Goal: Information Seeking & Learning: Learn about a topic

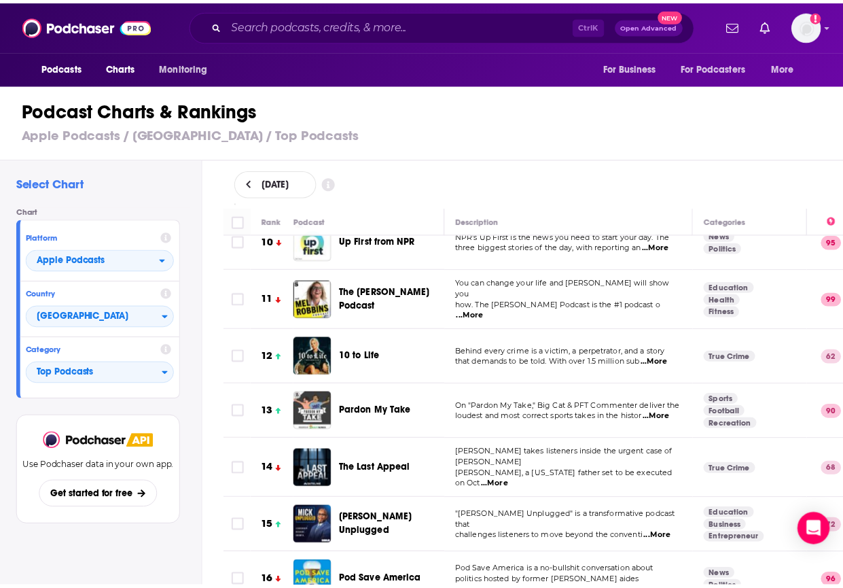
scroll to position [522, 0]
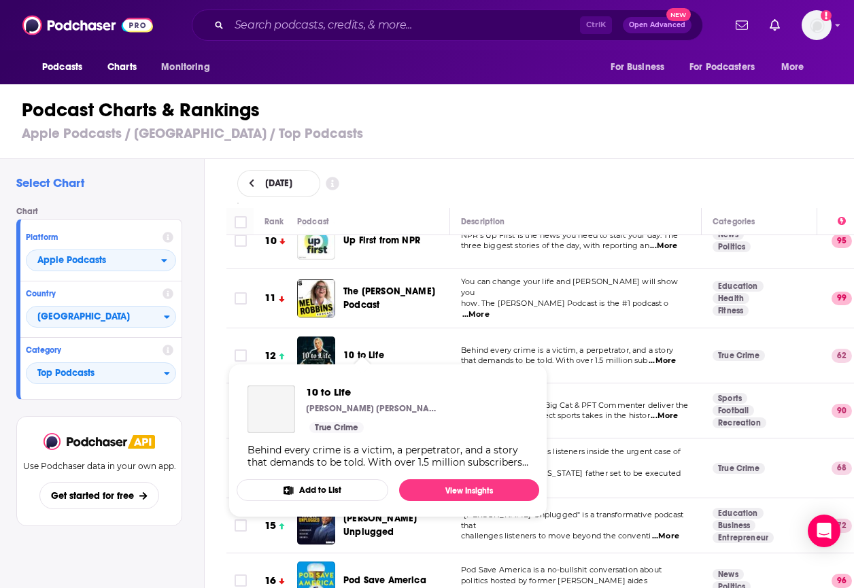
click at [368, 349] on span "10 to Life" at bounding box center [363, 355] width 41 height 12
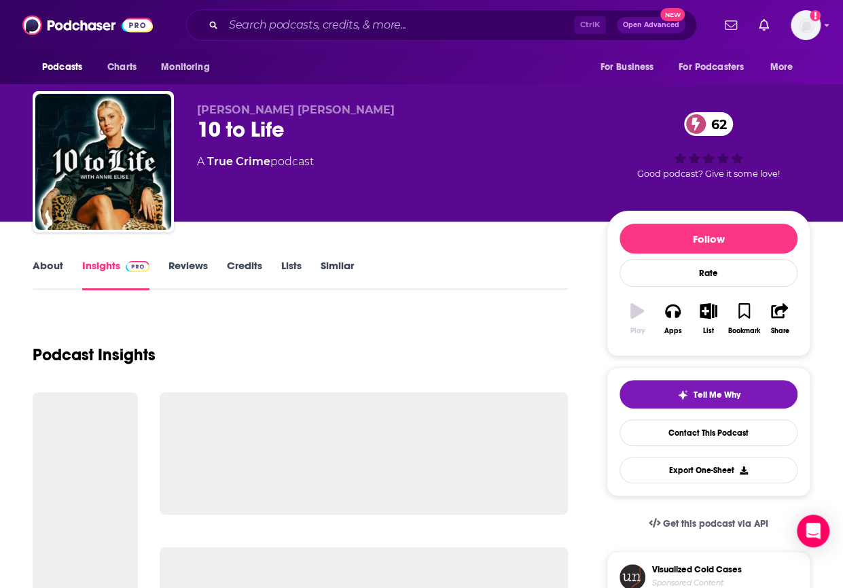
click at [234, 134] on div "10 to Life 62" at bounding box center [391, 129] width 388 height 27
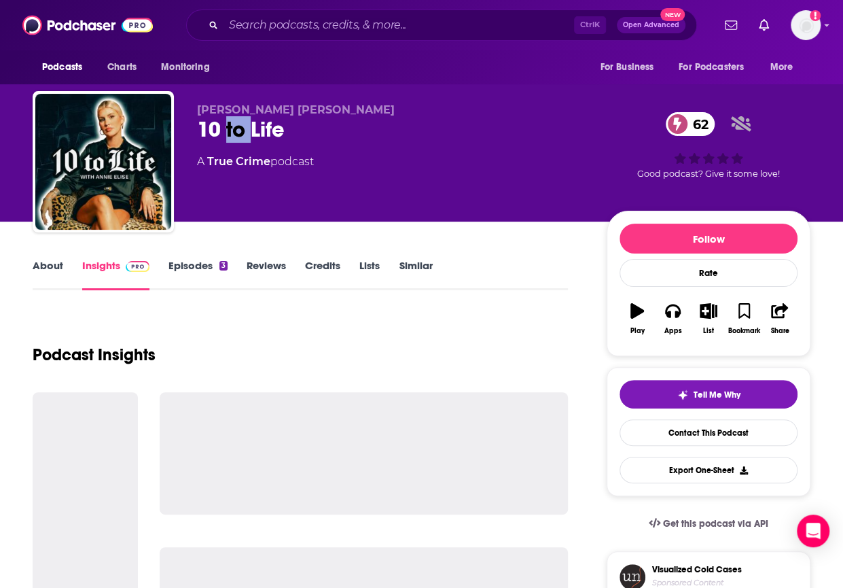
click at [234, 134] on div "10 to Life 62" at bounding box center [391, 129] width 388 height 27
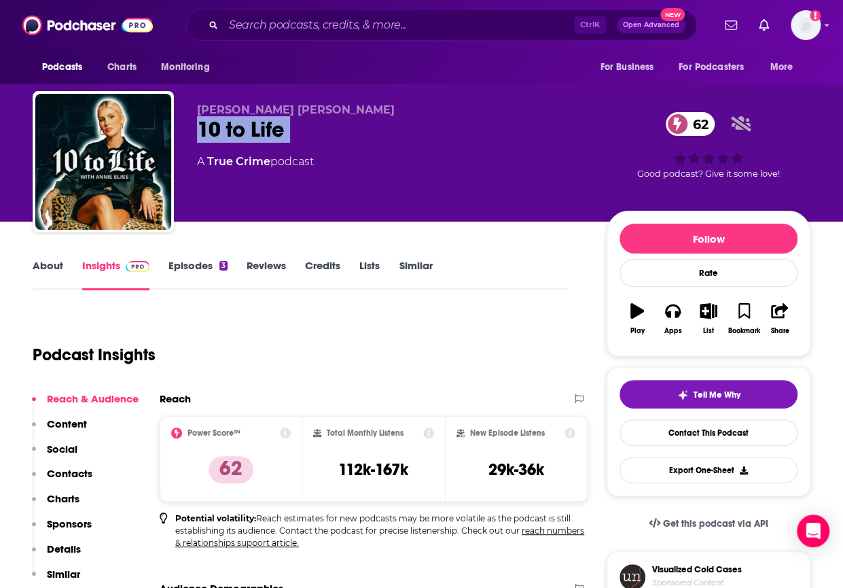
copy div "10 to Life 62"
click at [58, 496] on p "Charts" at bounding box center [63, 498] width 33 height 13
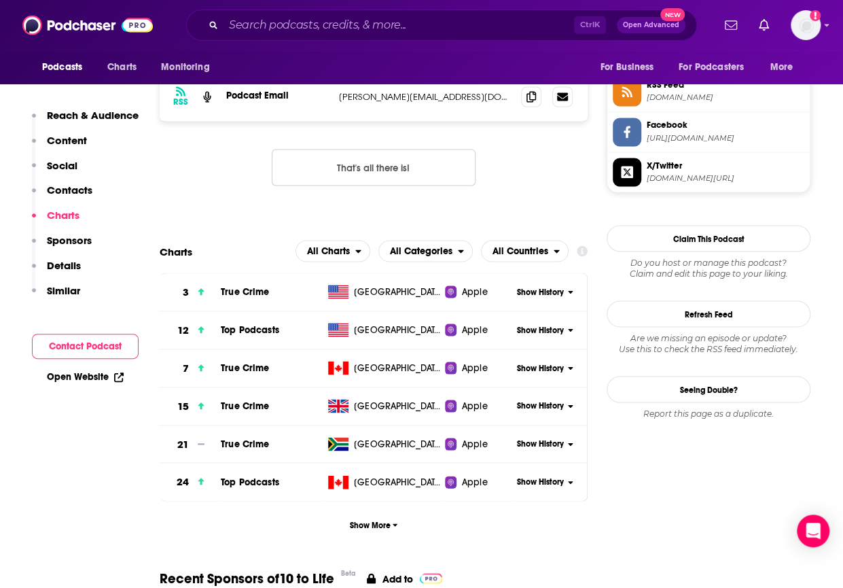
scroll to position [1176, 0]
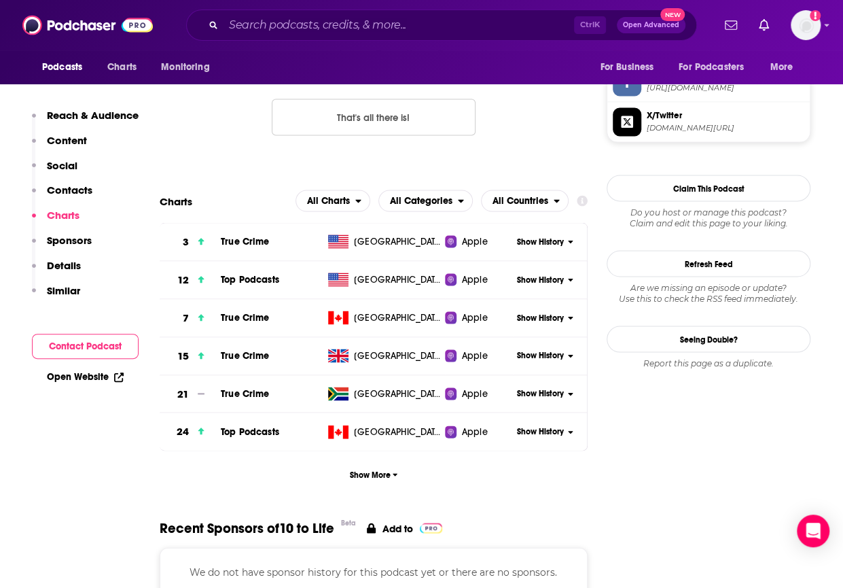
click at [554, 275] on span "Show History" at bounding box center [540, 280] width 47 height 12
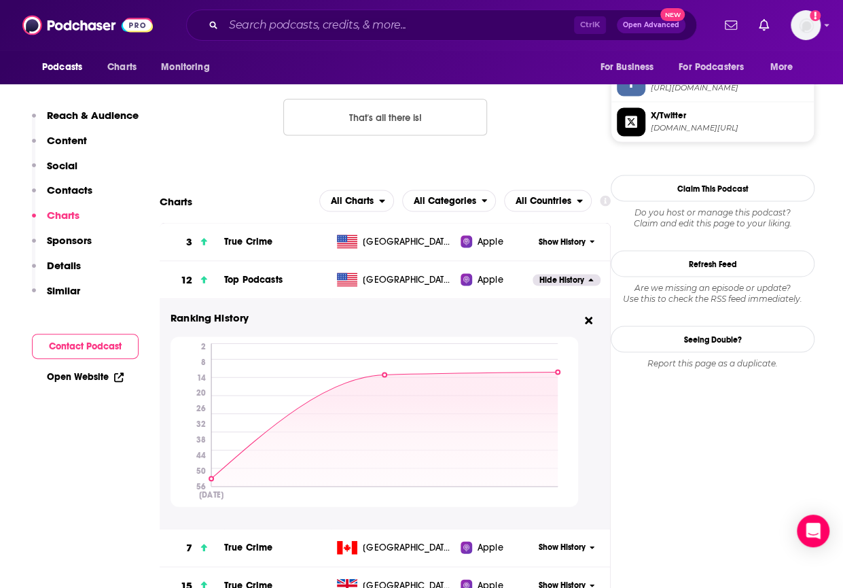
click at [570, 132] on div "RSS Podcast Email annie@annieelise.com annie@annieelise.com That's all there is!" at bounding box center [385, 89] width 451 height 136
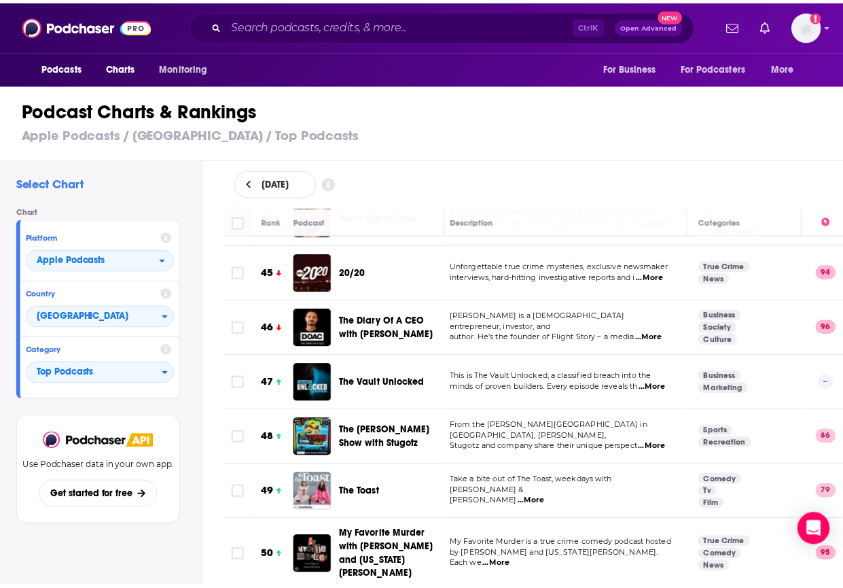
scroll to position [2469, 5]
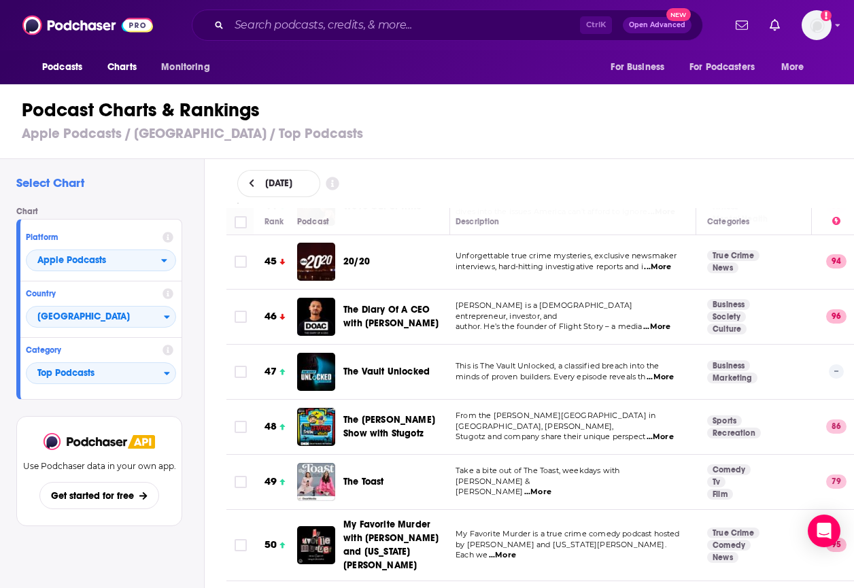
click at [389, 366] on span "The Vault Unlocked" at bounding box center [386, 372] width 86 height 12
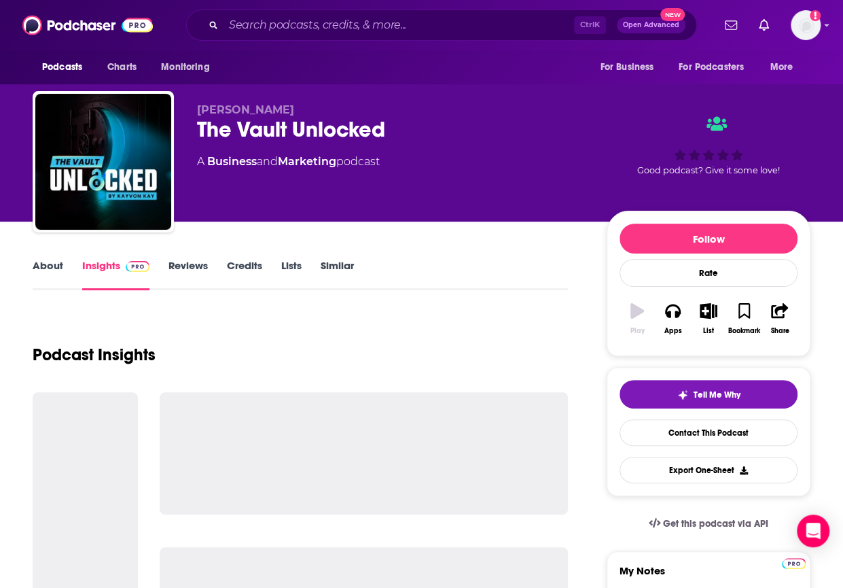
click at [268, 126] on div "The Vault Unlocked" at bounding box center [391, 129] width 388 height 27
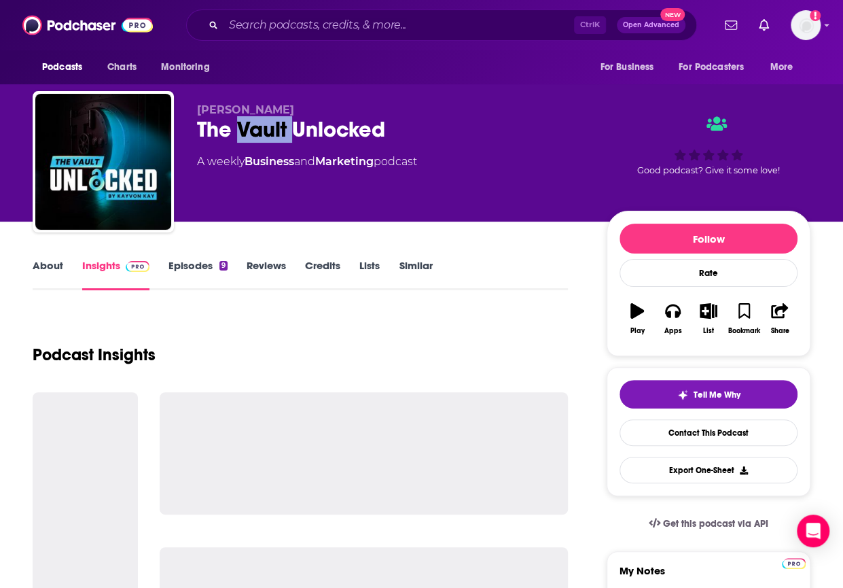
click at [268, 126] on div "The Vault Unlocked" at bounding box center [391, 129] width 388 height 27
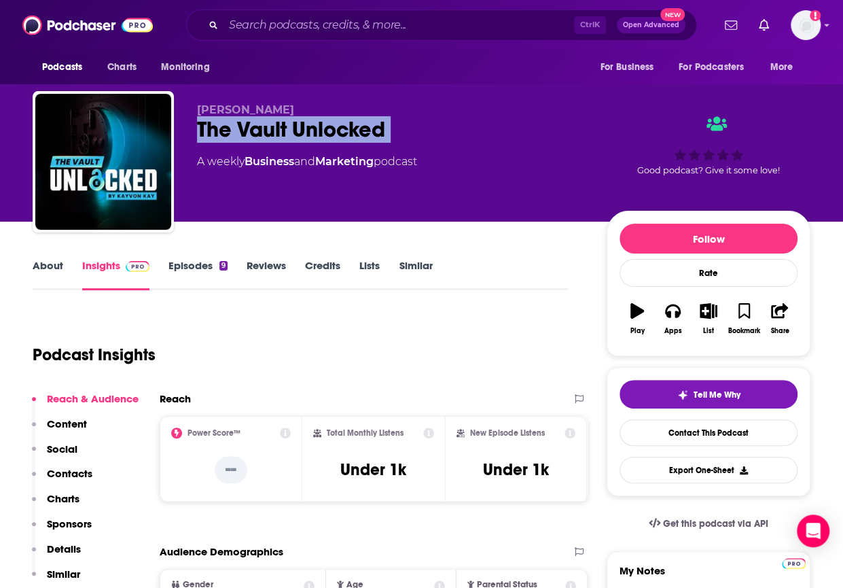
copy div "The Vault Unlocked"
click at [67, 494] on p "Charts" at bounding box center [63, 498] width 33 height 13
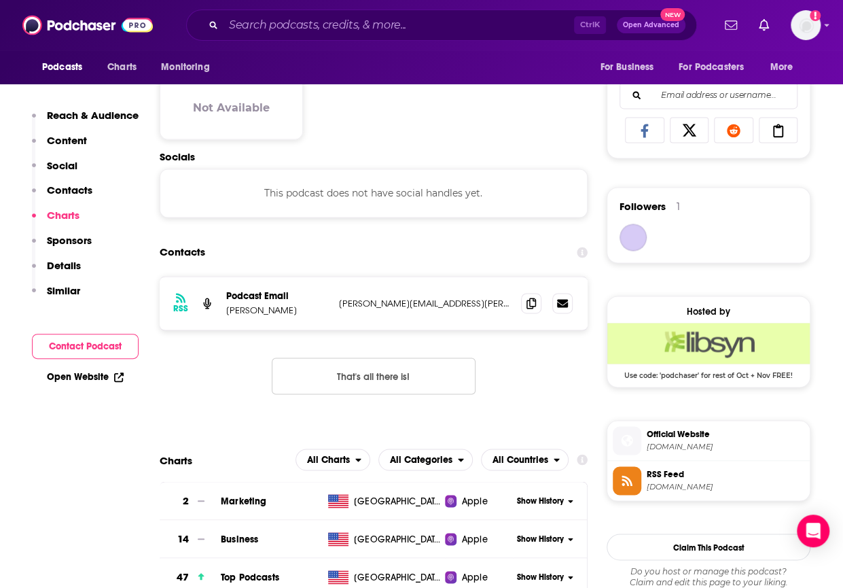
scroll to position [1117, 0]
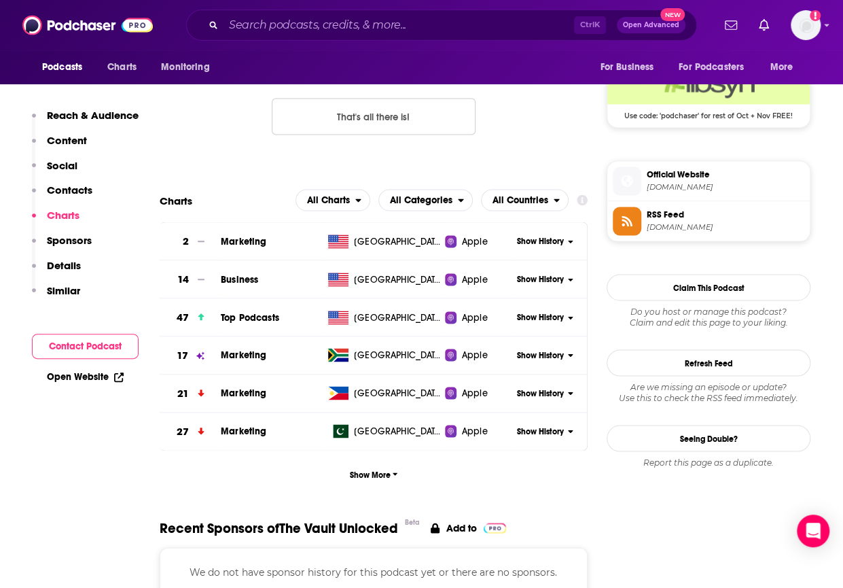
click at [534, 319] on span "Show History" at bounding box center [540, 317] width 47 height 12
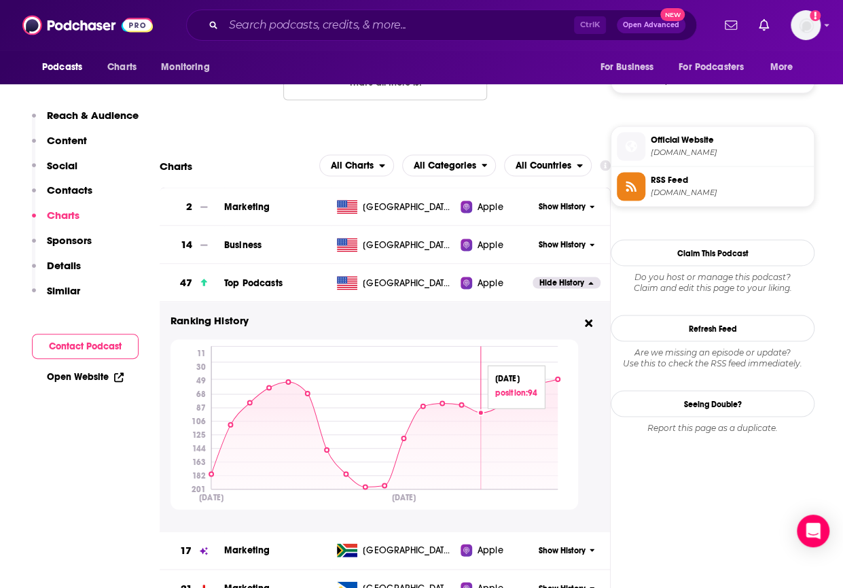
scroll to position [1153, 0]
click at [133, 73] on span "Charts" at bounding box center [121, 67] width 29 height 19
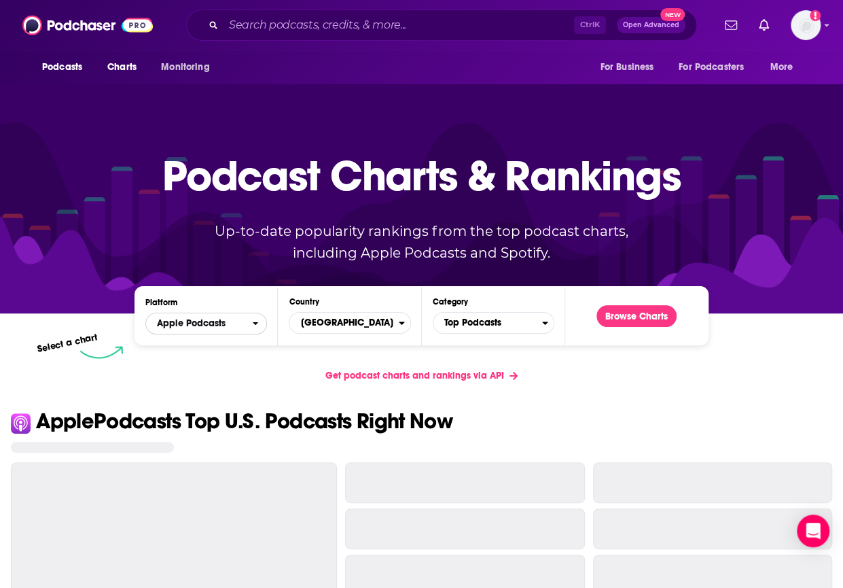
click at [257, 313] on button "Apple Podcasts" at bounding box center [206, 324] width 122 height 22
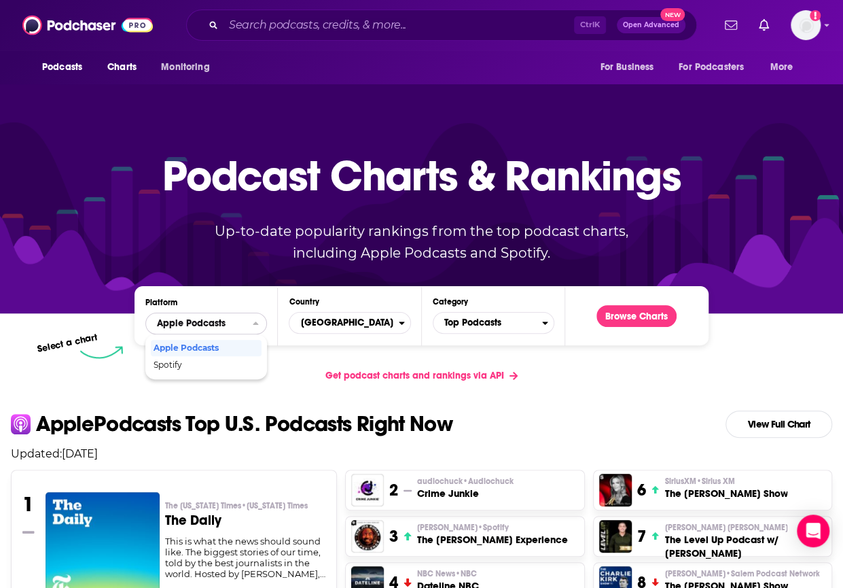
click at [247, 323] on span "Apple Podcasts" at bounding box center [199, 323] width 106 height 23
click at [222, 366] on span "Spotify" at bounding box center [206, 365] width 104 height 8
click at [145, 313] on button "Spotify" at bounding box center [206, 324] width 122 height 22
click at [637, 317] on button "Browse Charts" at bounding box center [637, 316] width 80 height 22
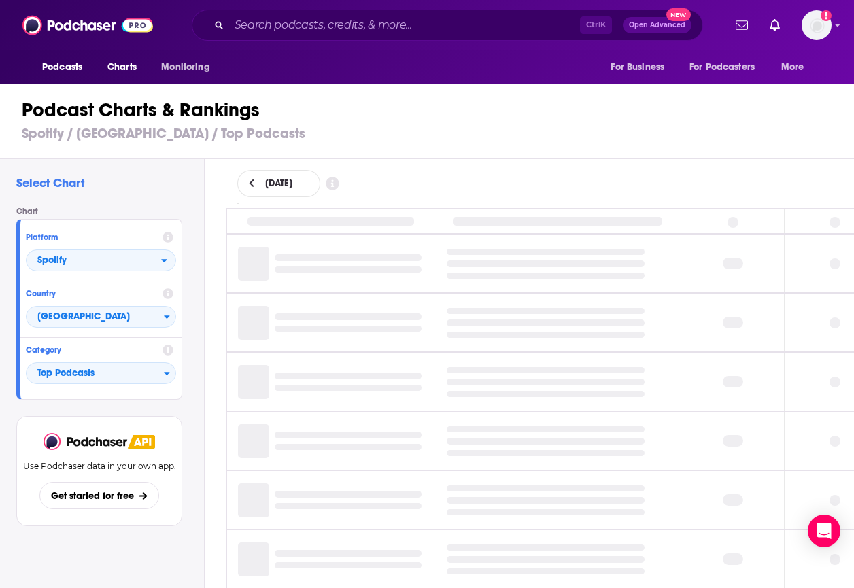
click at [591, 159] on div "[DATE]" at bounding box center [540, 183] width 650 height 49
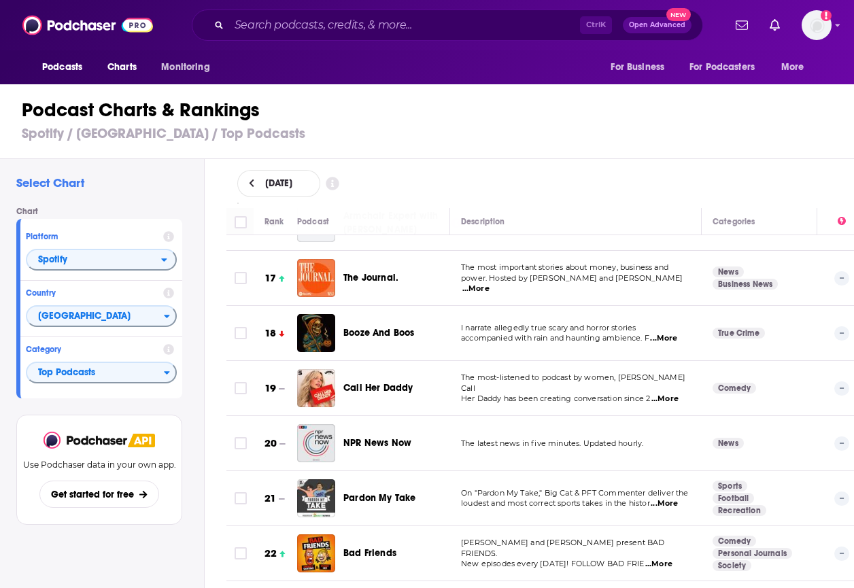
scroll to position [942, 0]
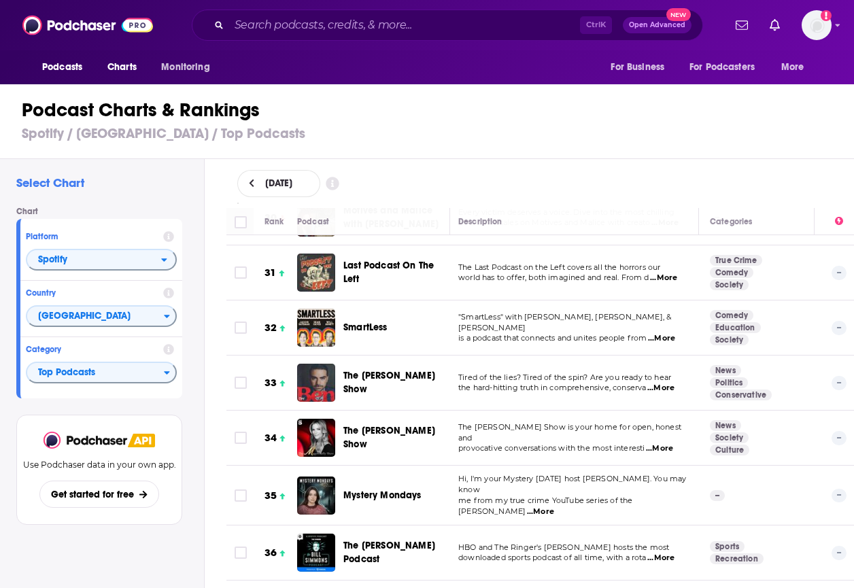
click at [602, 410] on td "The [PERSON_NAME] Show is your home for open, honest and provocative conversati…" at bounding box center [572, 437] width 251 height 55
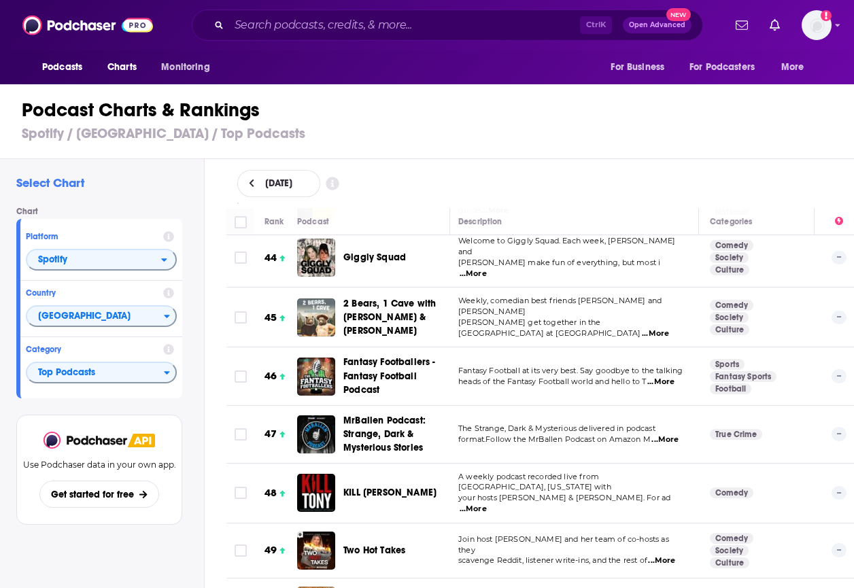
scroll to position [2465, 3]
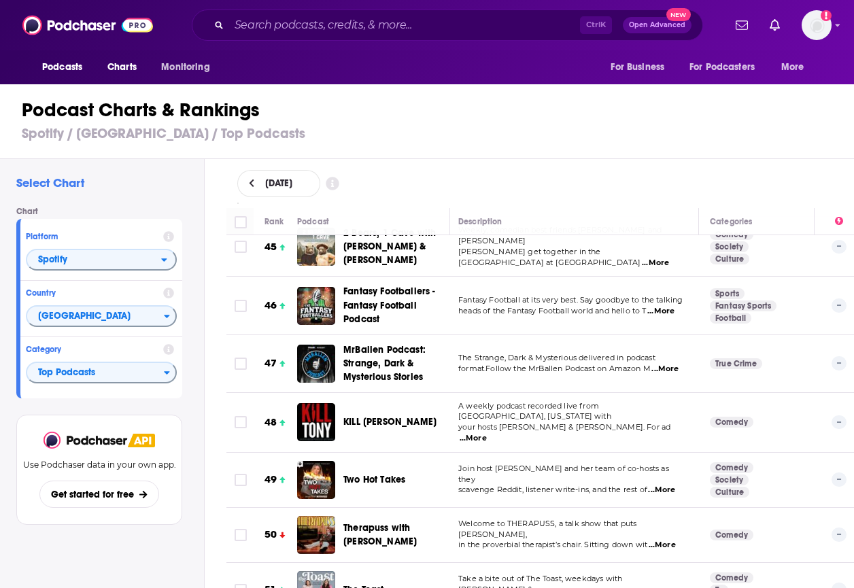
click at [616, 293] on td "Fantasy Football at its very best. Say goodbye to the talking heads of the Fant…" at bounding box center [572, 306] width 251 height 58
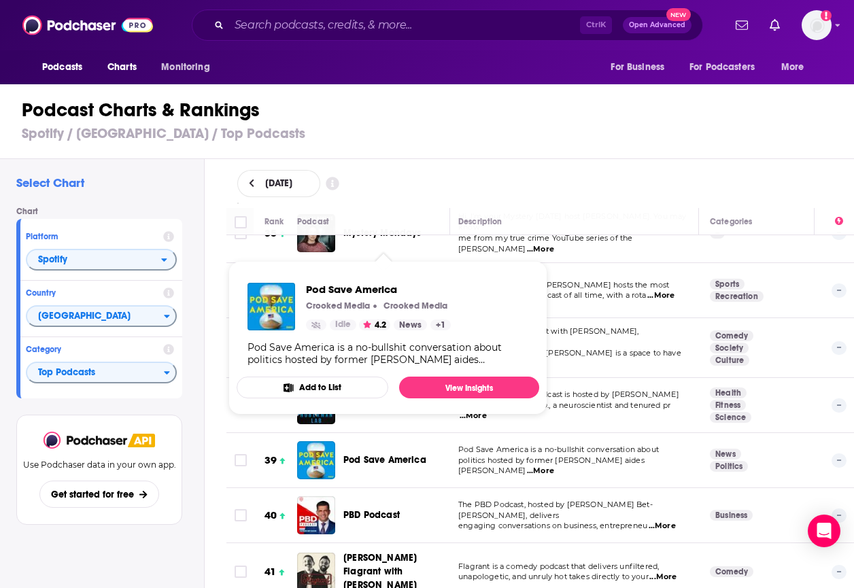
scroll to position [1910, 3]
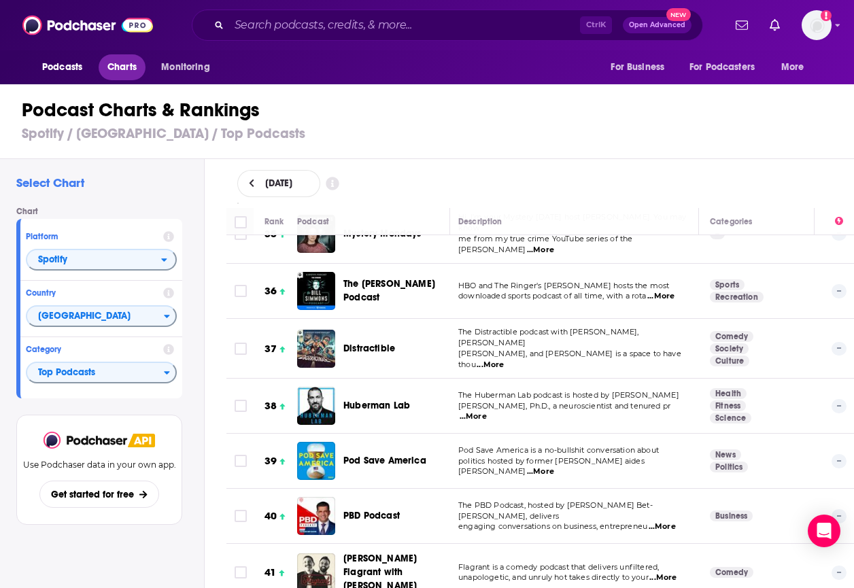
click at [111, 74] on span "Charts" at bounding box center [121, 67] width 29 height 19
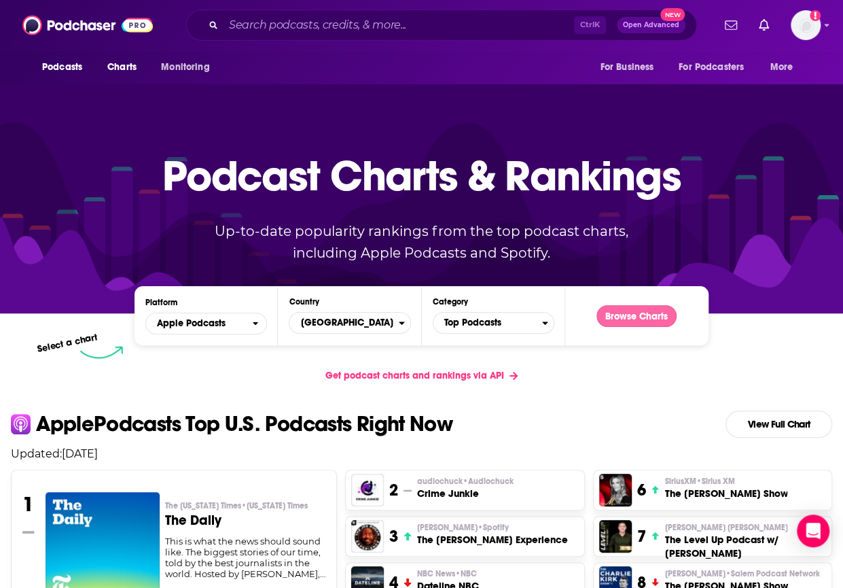
click at [639, 314] on button "Browse Charts" at bounding box center [637, 316] width 80 height 22
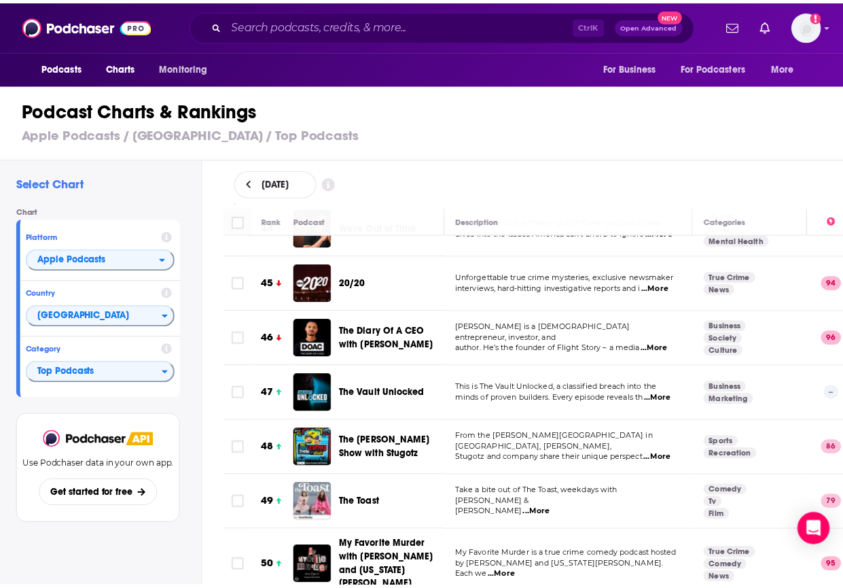
scroll to position [2448, 0]
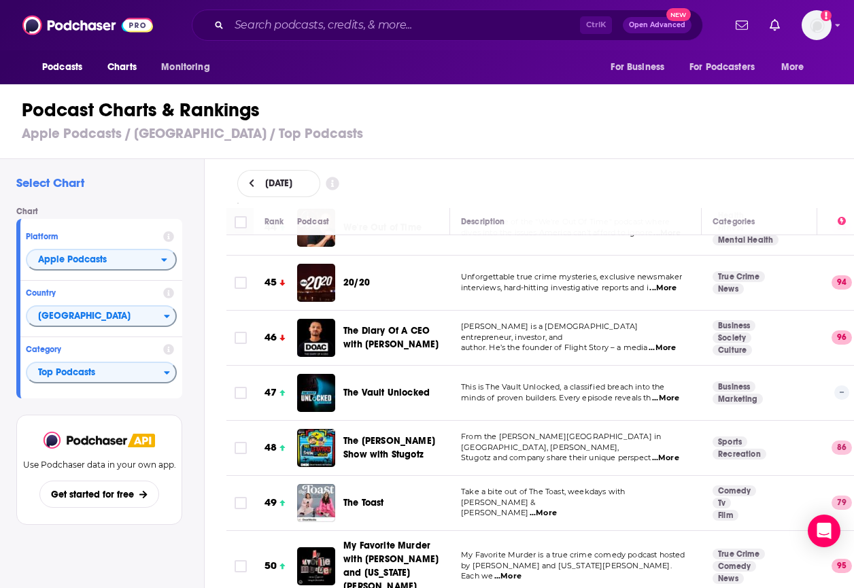
click at [373, 435] on span "The [PERSON_NAME] Show with Stugotz" at bounding box center [389, 447] width 92 height 25
